Goal: Transaction & Acquisition: Book appointment/travel/reservation

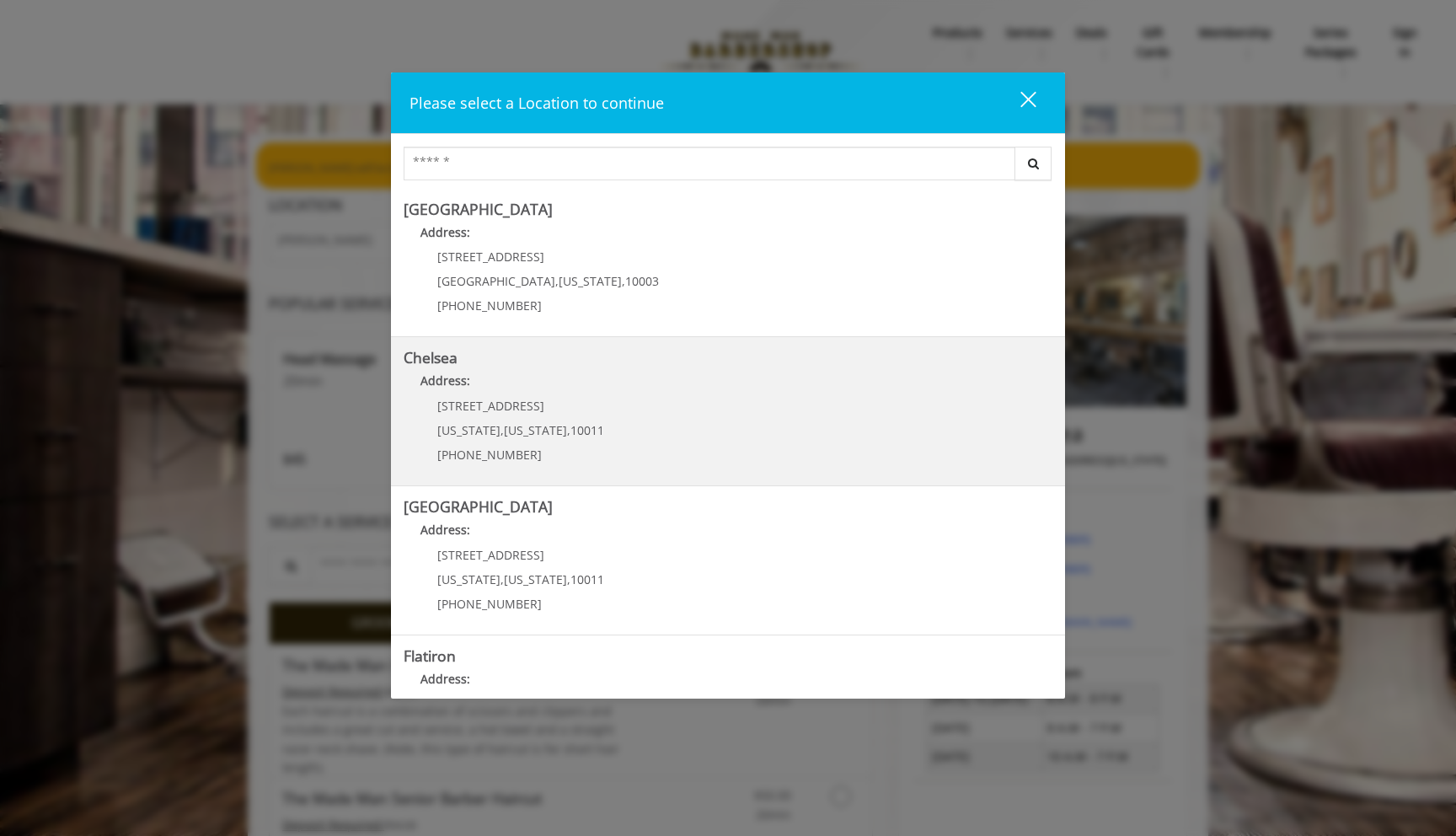
click at [769, 413] on link "Chelsea Address: 169/170 W 23rd St New York , New York , 10011 (917) 639-3902" at bounding box center [728, 411] width 649 height 123
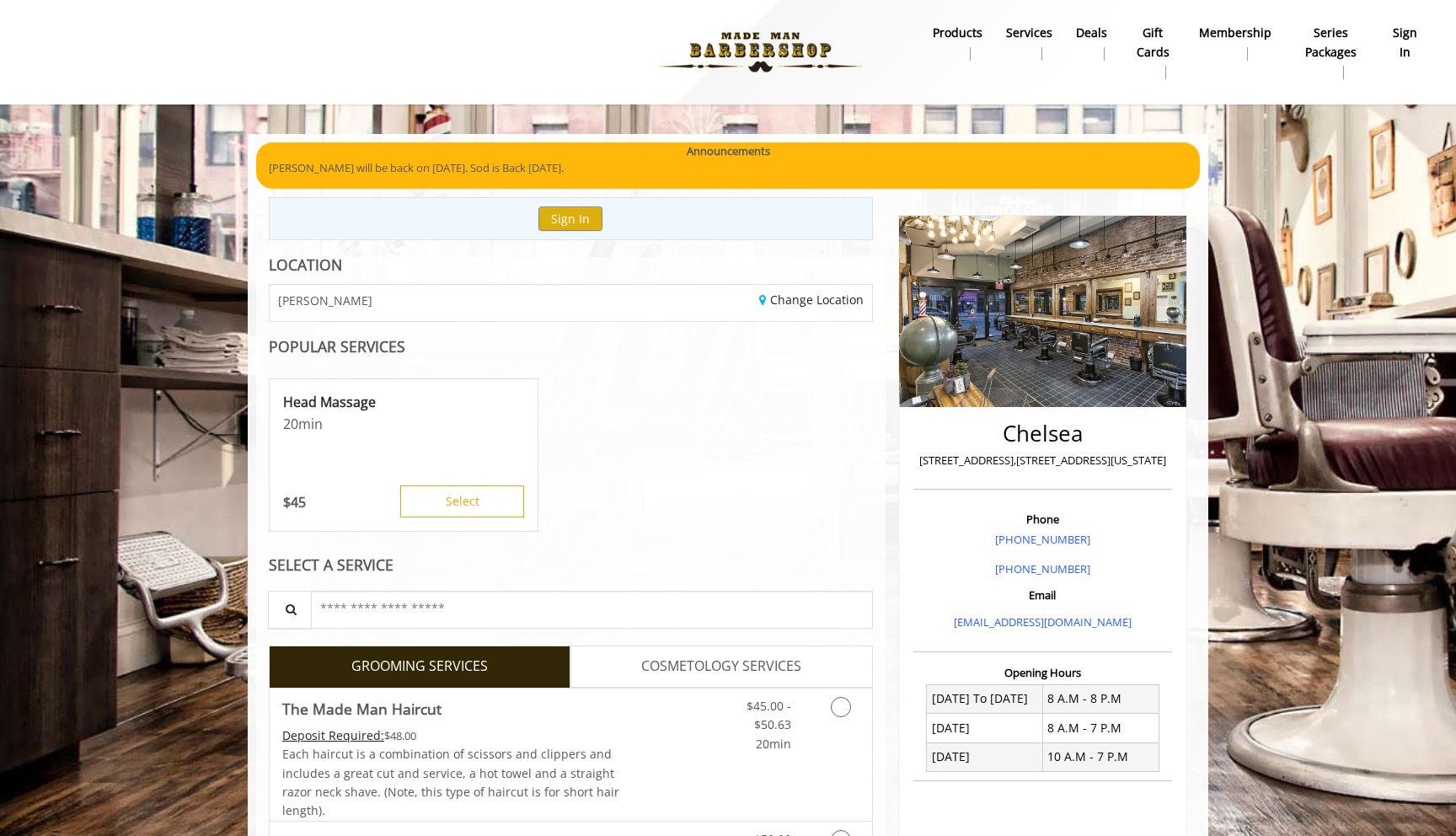
scroll to position [85, 0]
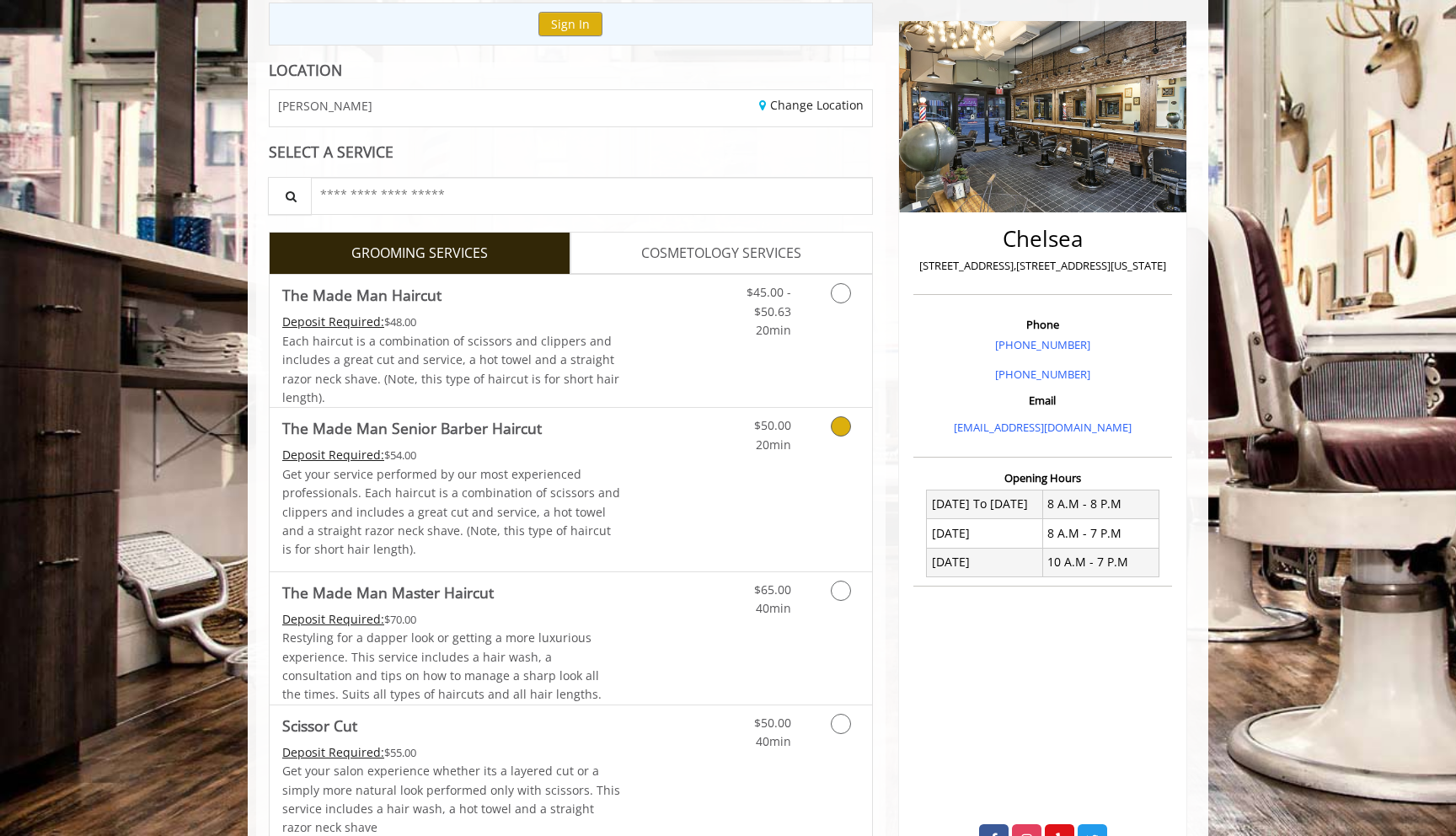
scroll to position [226, 0]
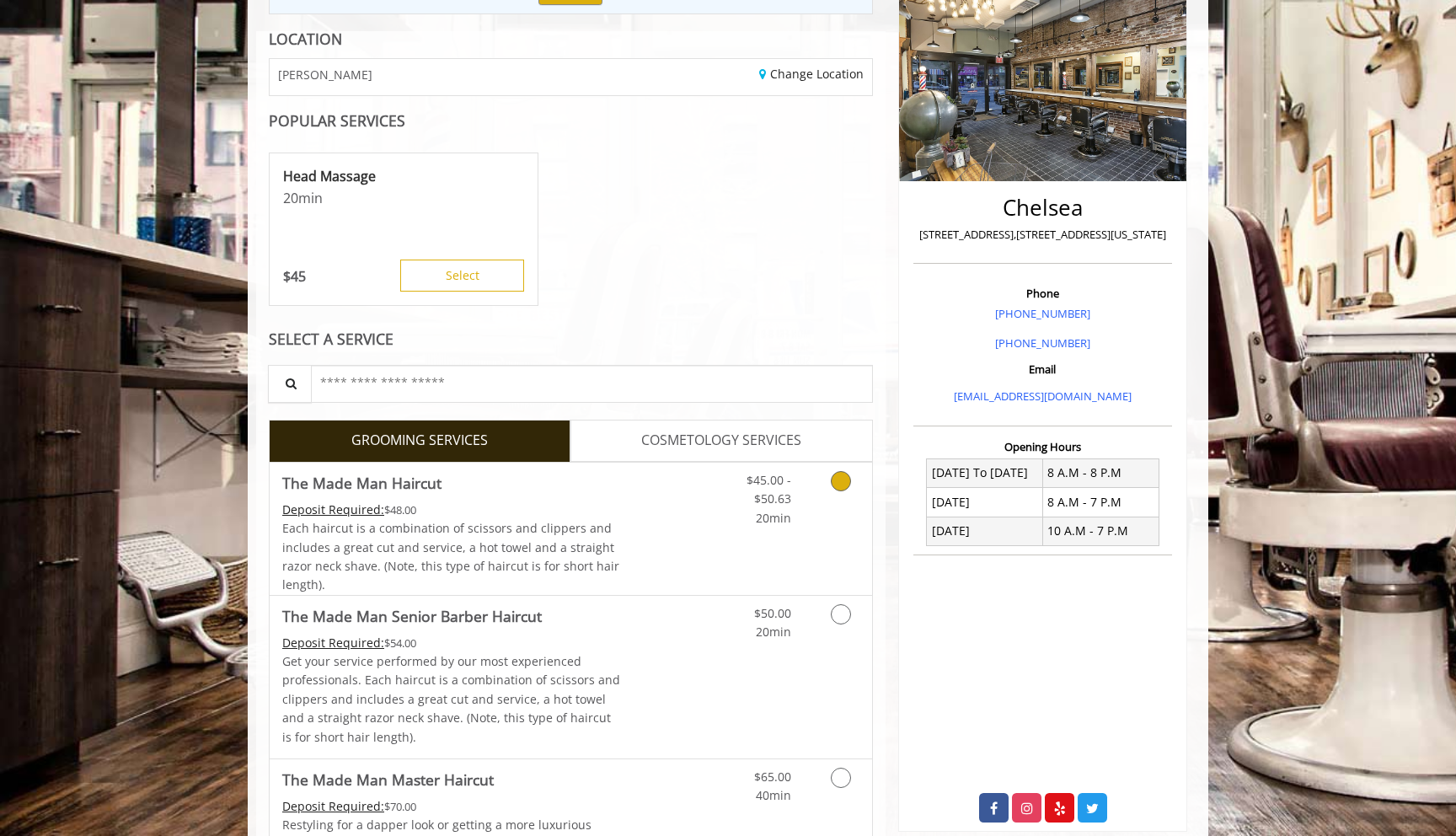
click at [807, 507] on div "Grooming services" at bounding box center [838, 495] width 68 height 65
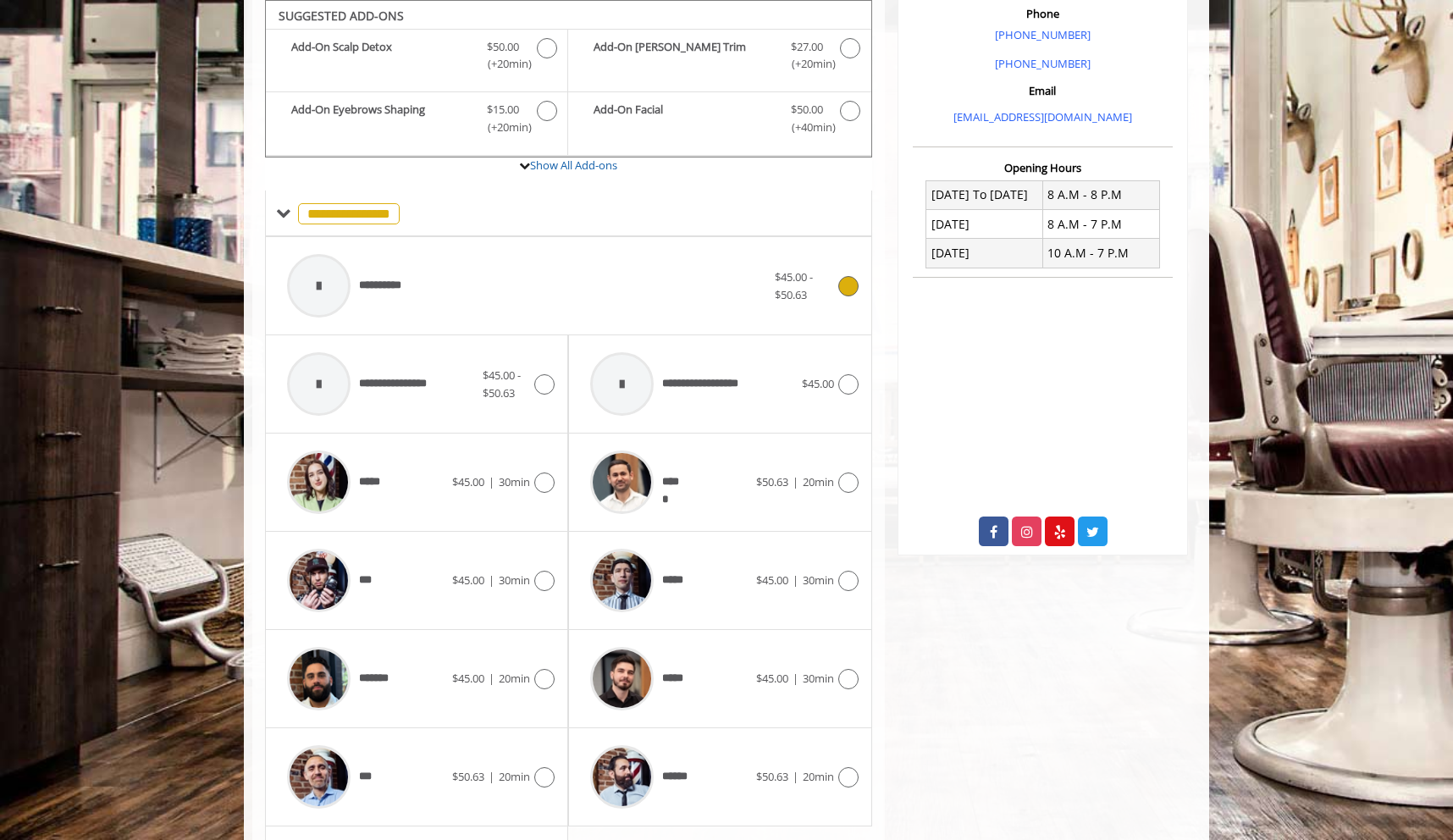
scroll to position [651, 0]
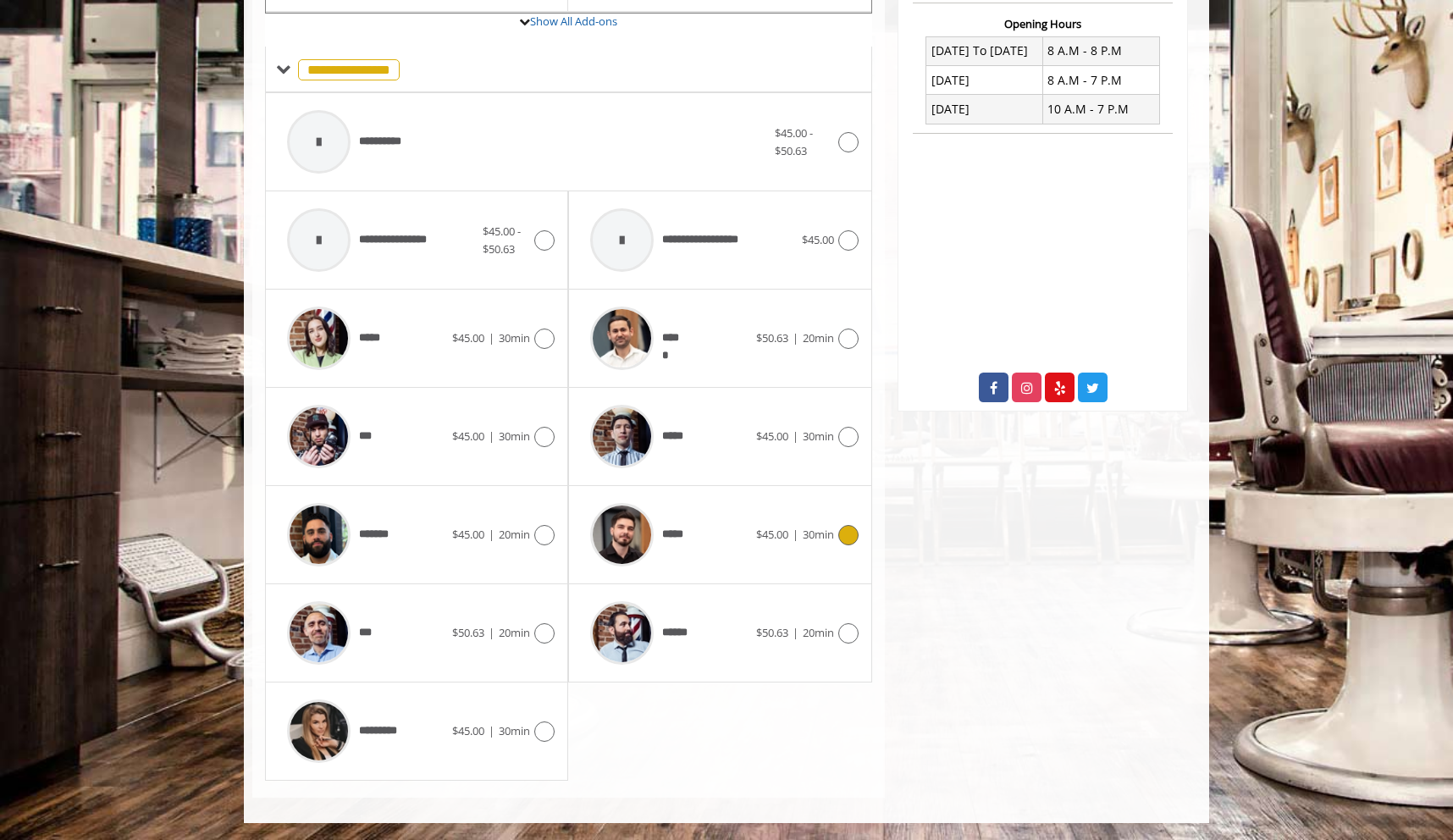
click at [760, 528] on span "$45.00" at bounding box center [772, 534] width 33 height 15
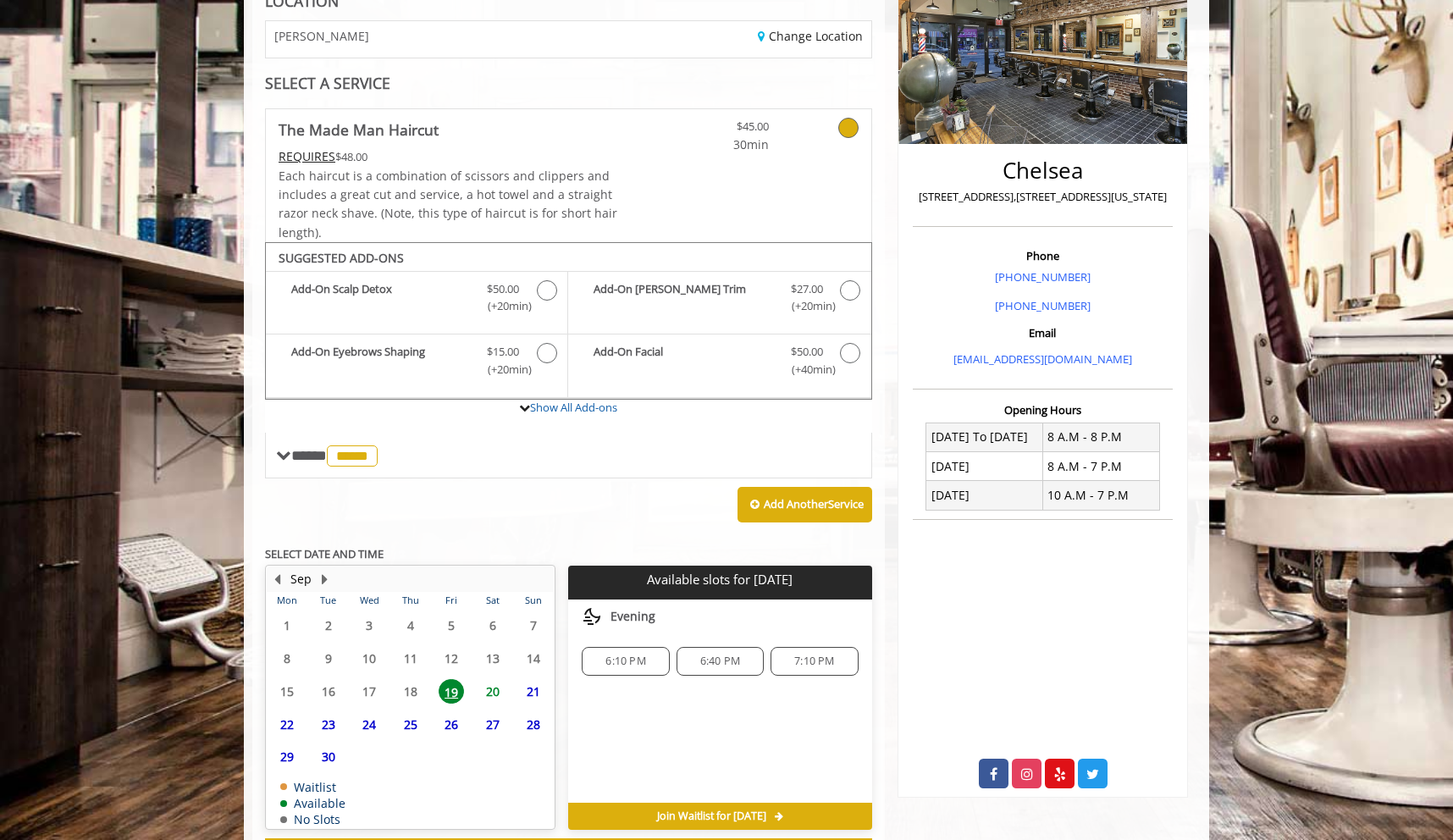
scroll to position [338, 0]
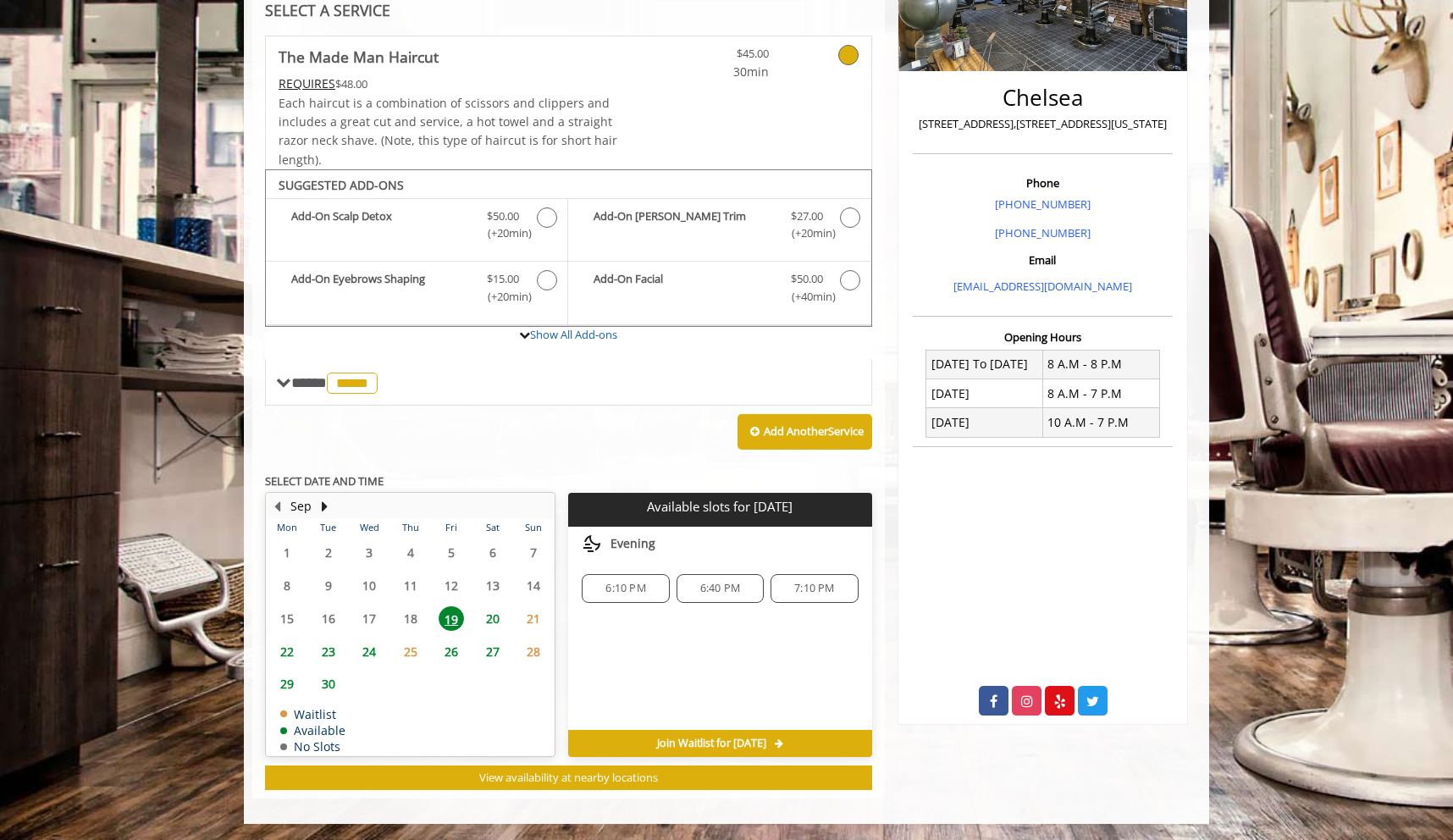
click at [620, 588] on span "6:10 PM" at bounding box center [626, 587] width 40 height 14
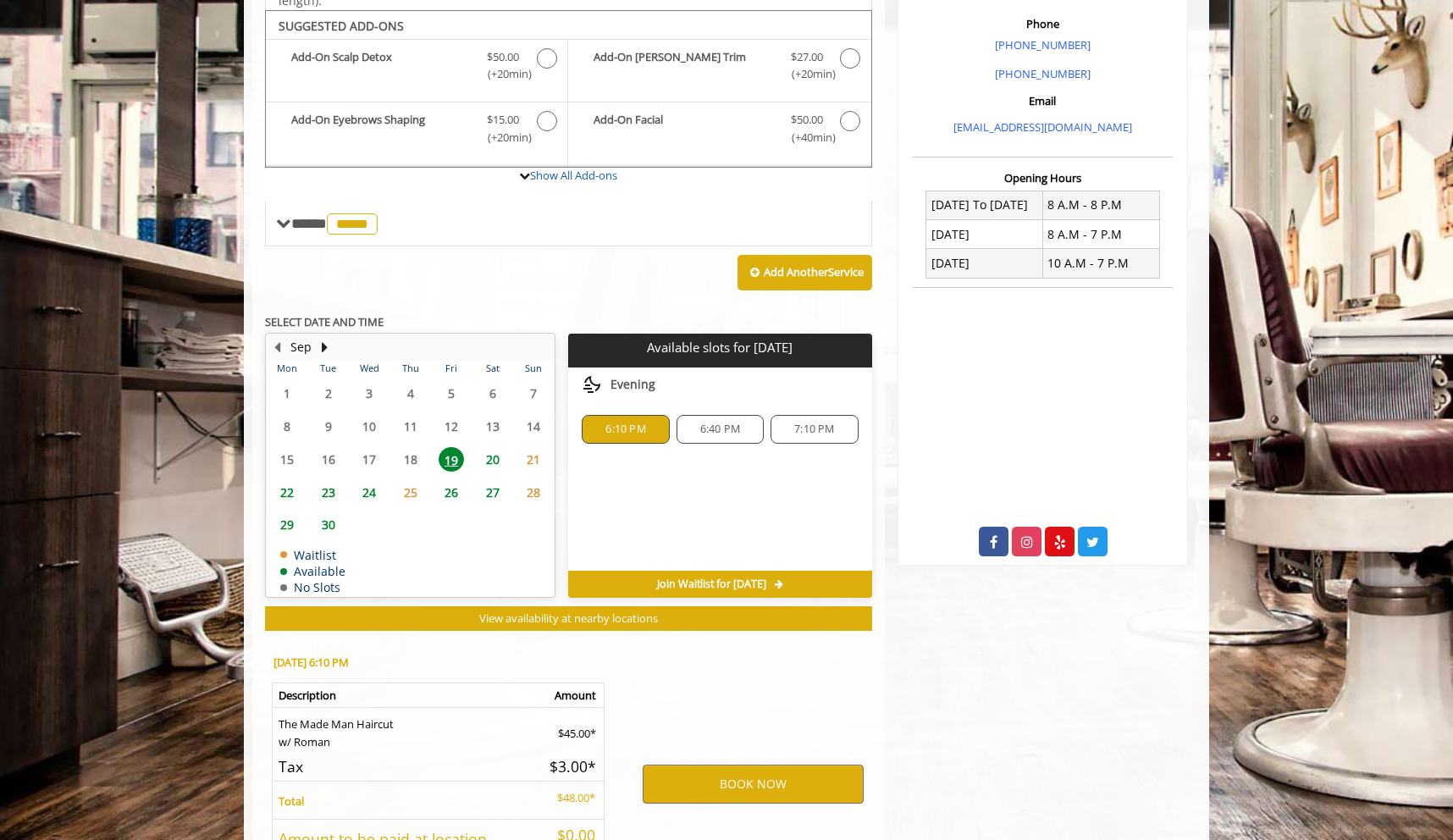
scroll to position [644, 0]
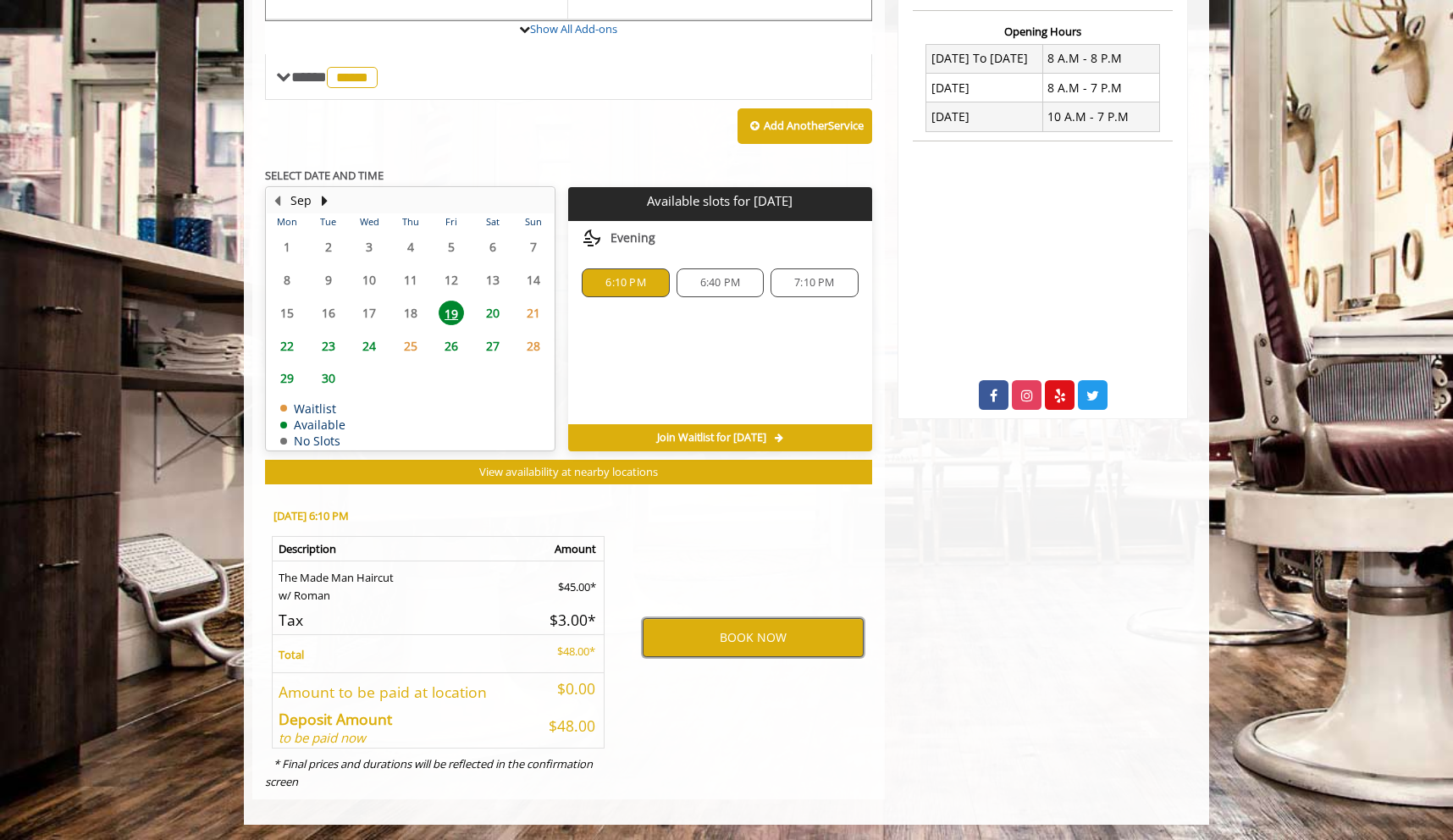
click at [703, 627] on button "BOOK NOW" at bounding box center [753, 637] width 221 height 39
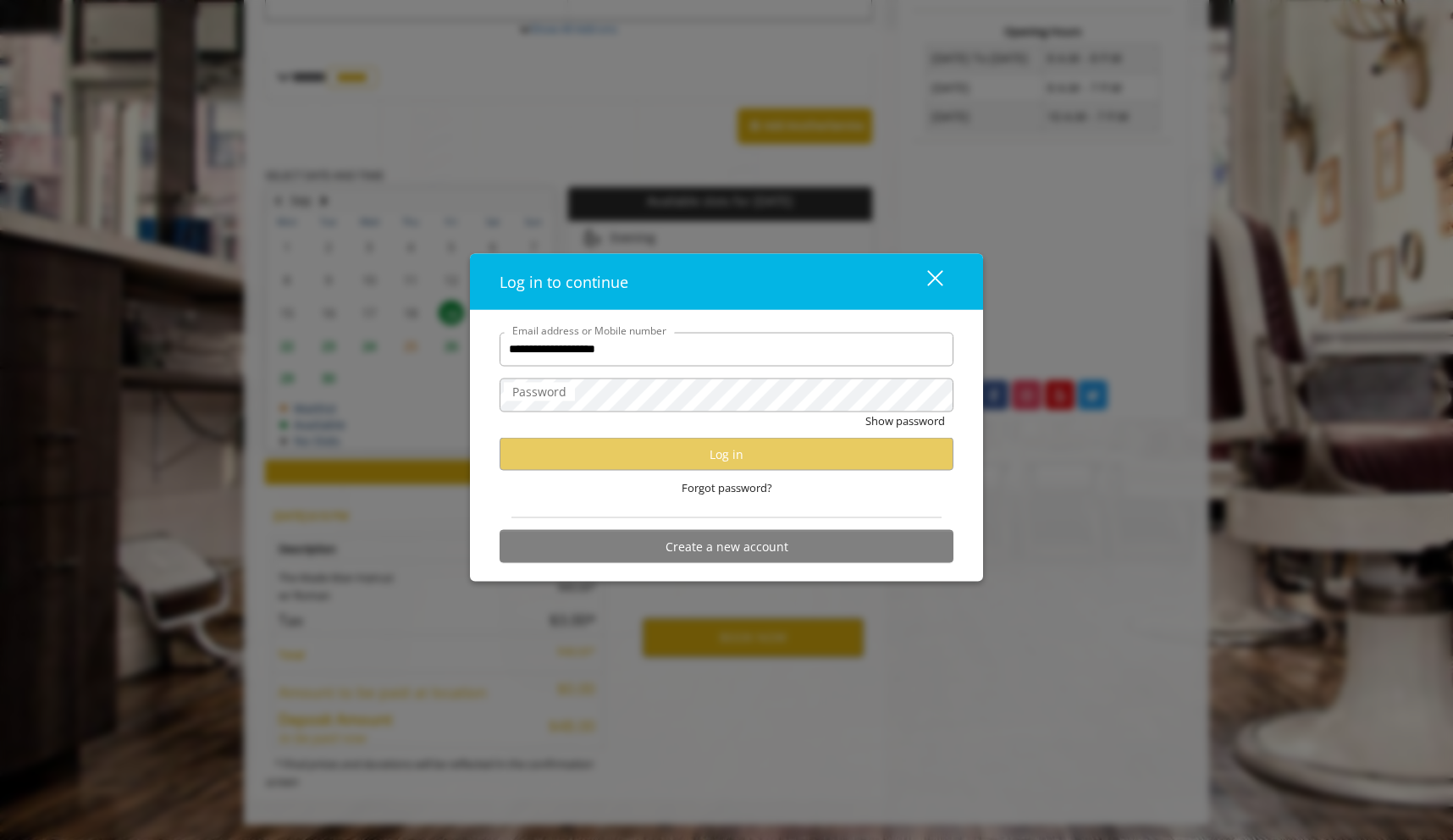
type input "**********"
